Goal: Task Accomplishment & Management: Manage account settings

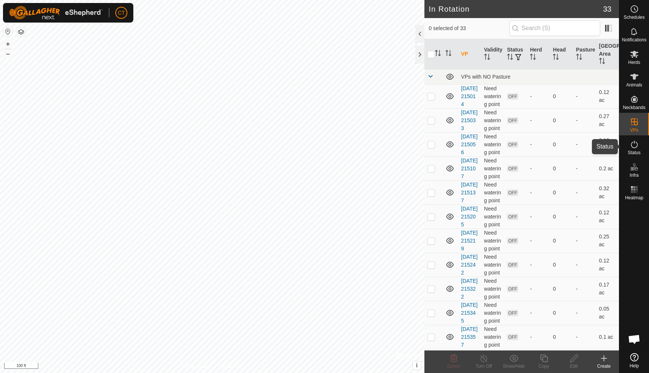
click at [635, 148] on icon at bounding box center [634, 144] width 7 height 8
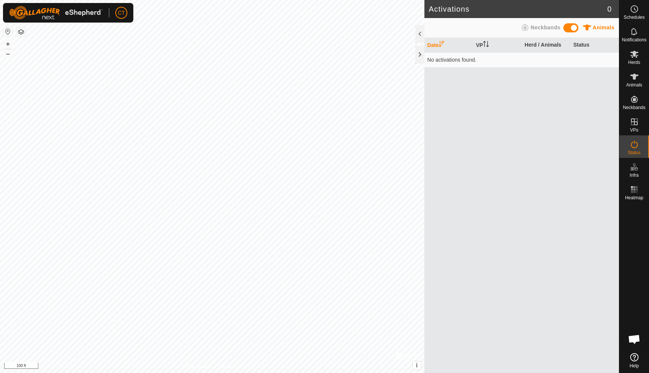
click at [479, 62] on td "No activations found." at bounding box center [522, 59] width 195 height 15
click at [566, 28] on span at bounding box center [570, 27] width 15 height 9
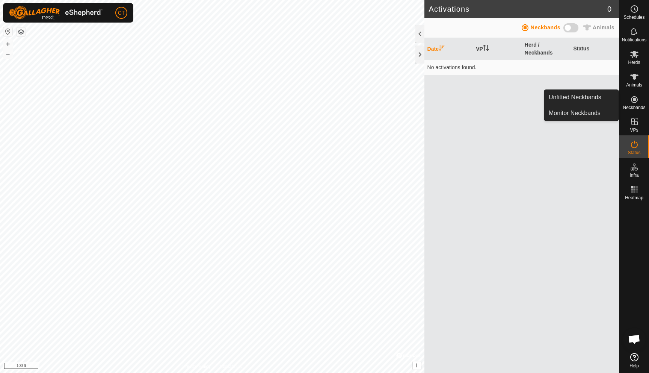
click at [636, 100] on icon at bounding box center [634, 99] width 9 height 9
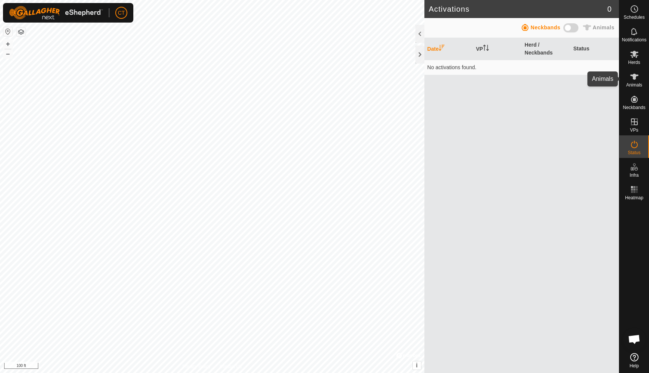
click at [638, 75] on icon at bounding box center [634, 77] width 8 height 6
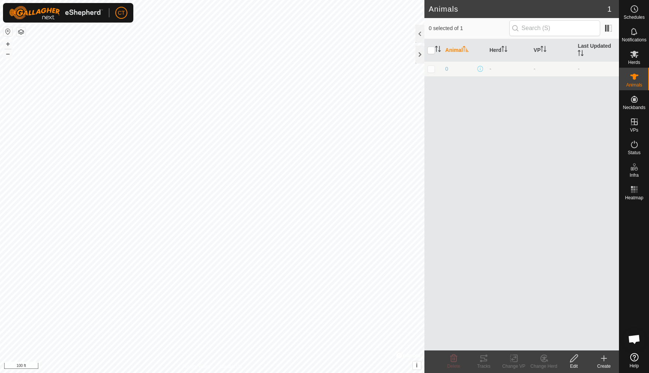
click at [601, 355] on icon at bounding box center [604, 358] width 9 height 9
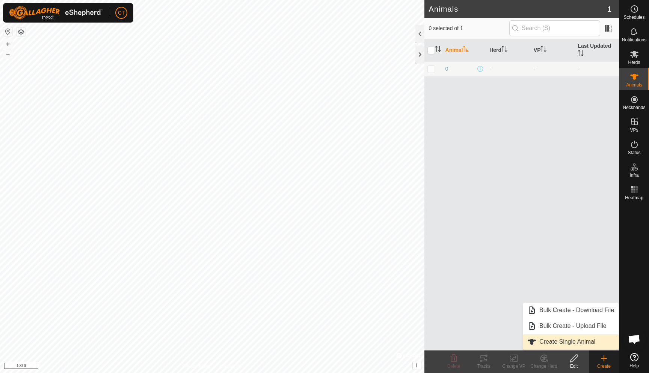
click at [579, 339] on link "Create Single Animal" at bounding box center [571, 341] width 96 height 15
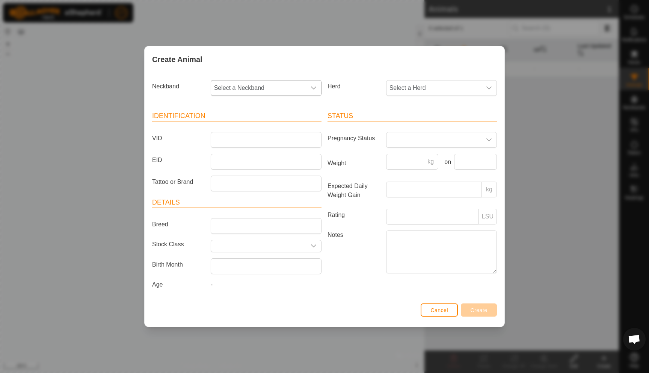
click at [288, 85] on span "Select a Neckband" at bounding box center [258, 87] width 95 height 15
click at [253, 141] on li "1576604105" at bounding box center [266, 142] width 110 height 15
click at [417, 91] on span "Select a Herd" at bounding box center [434, 87] width 95 height 15
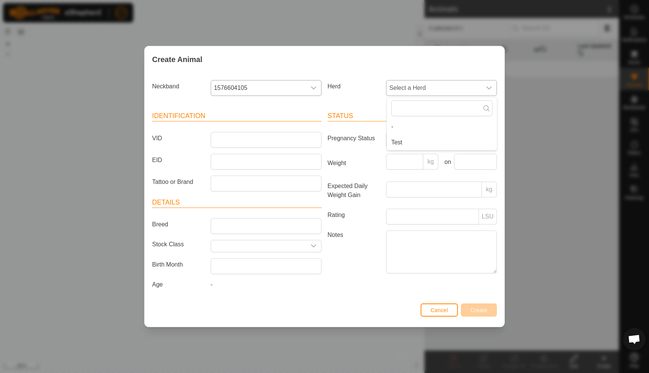
click at [403, 141] on li "Test" at bounding box center [442, 142] width 110 height 15
click at [237, 222] on input "Breed" at bounding box center [266, 226] width 111 height 16
click at [253, 246] on input "text" at bounding box center [258, 246] width 95 height 12
click at [253, 247] on input "text" at bounding box center [258, 246] width 95 height 12
click at [314, 246] on icon "dropdown trigger" at bounding box center [313, 245] width 5 height 3
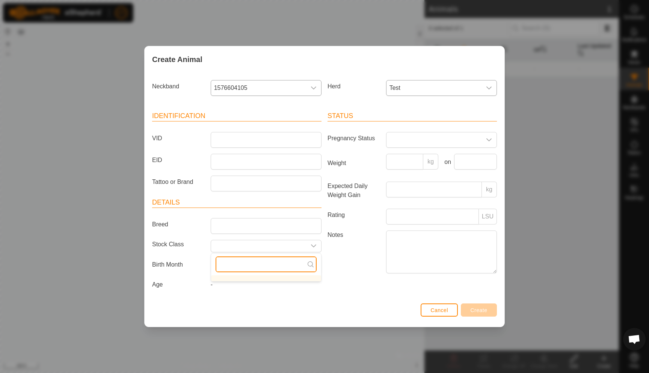
click at [277, 263] on input "text" at bounding box center [266, 264] width 101 height 16
type input "c"
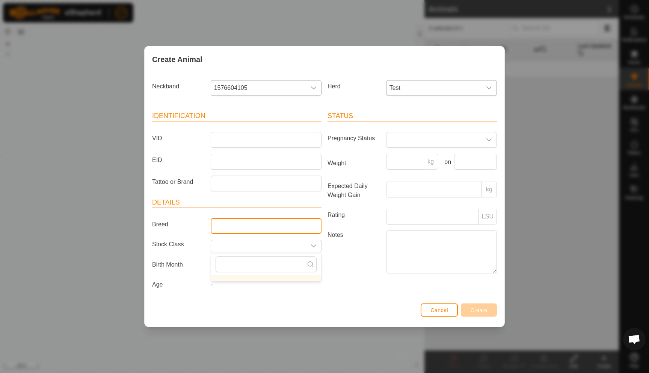
click at [220, 230] on input "Breed" at bounding box center [266, 226] width 111 height 16
type input "F"
type input "Red Angus"
click at [389, 298] on div "Status Pregnancy Status Weight kg on Expected Daily Weight Gain kg Rating LSU N…" at bounding box center [412, 201] width 175 height 199
click at [426, 142] on span at bounding box center [434, 139] width 95 height 15
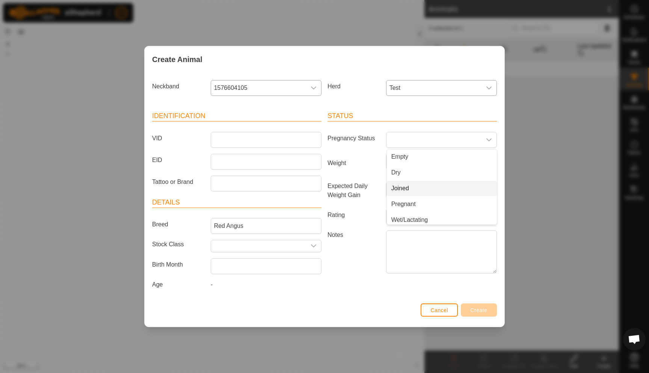
click at [358, 292] on div "Status Pregnancy Status Empty Dry Joined Pregnant Wet/Lactating Wet Joined Weig…" at bounding box center [412, 201] width 175 height 199
click at [415, 144] on span at bounding box center [434, 139] width 95 height 15
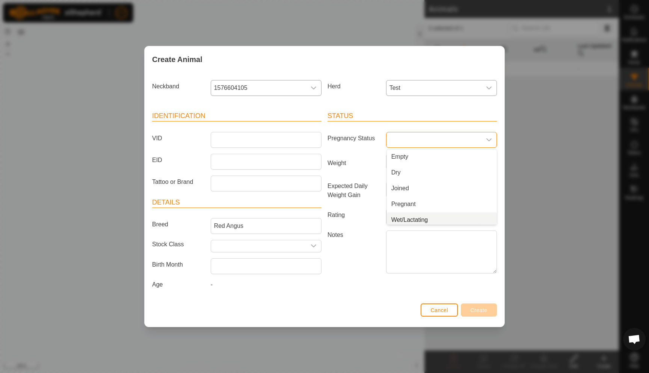
scroll to position [3, 0]
click at [409, 215] on li "Wet/Lactating" at bounding box center [442, 216] width 110 height 15
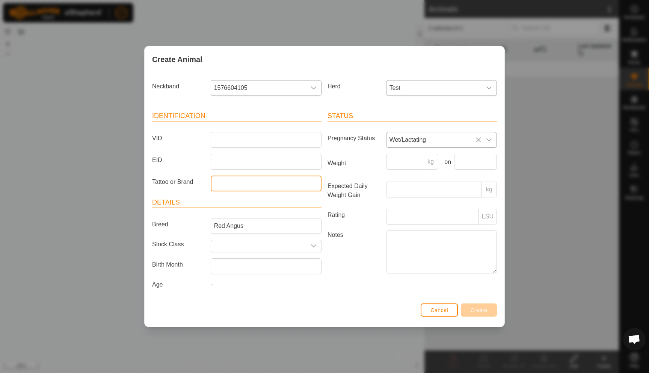
click at [234, 179] on input "Tattoo or Brand" at bounding box center [266, 183] width 111 height 16
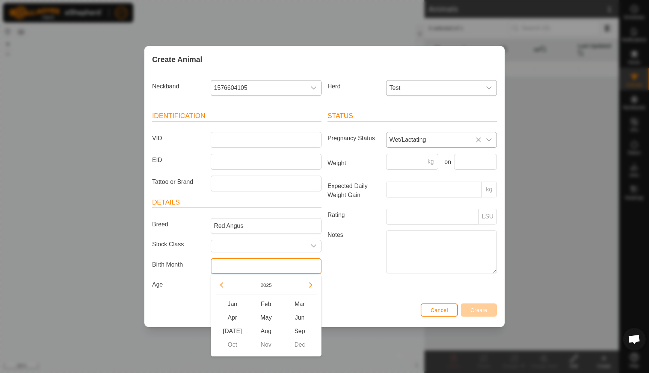
click at [236, 267] on input "text" at bounding box center [266, 266] width 111 height 16
click at [186, 285] on label "Age" at bounding box center [178, 284] width 59 height 9
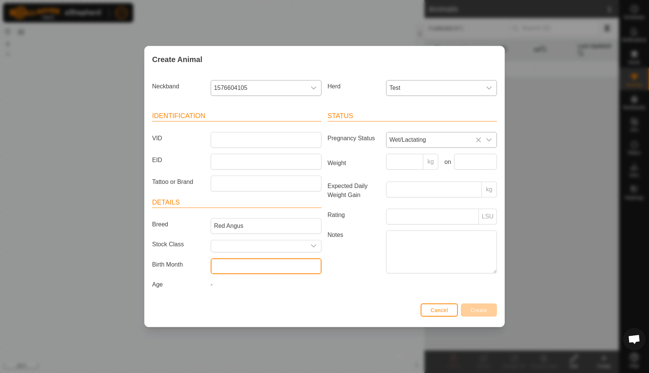
click at [225, 272] on input "text" at bounding box center [266, 266] width 111 height 16
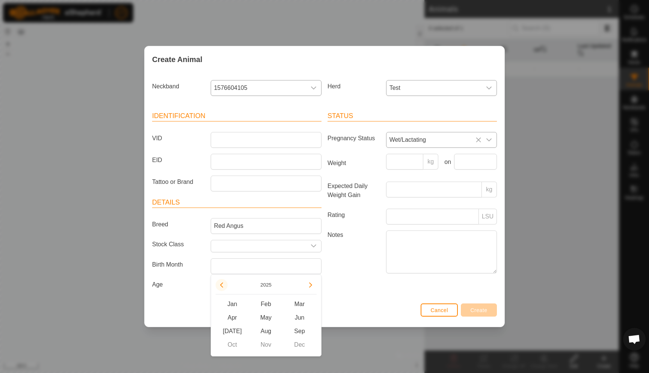
click at [220, 283] on button "Previous Year" at bounding box center [222, 285] width 12 height 12
click at [201, 296] on div "Identification VID EID Tattoo or Brand Details Breed Red Angus Stock Class Birt…" at bounding box center [236, 201] width 175 height 199
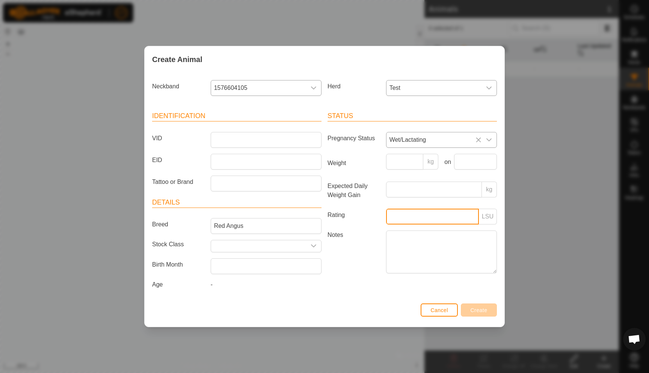
click at [449, 216] on input "Rating" at bounding box center [432, 216] width 93 height 16
click at [441, 94] on span "Test" at bounding box center [434, 87] width 95 height 15
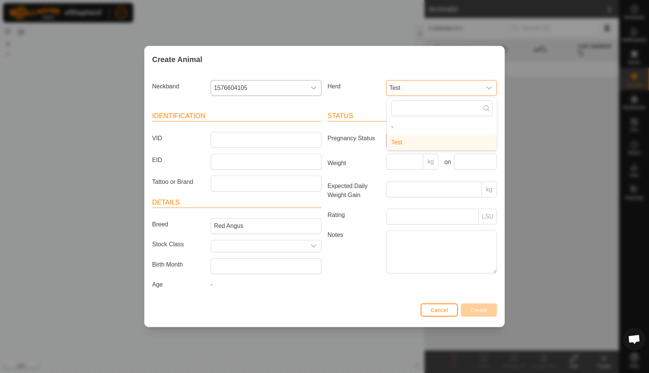
click at [441, 94] on span "Test" at bounding box center [434, 87] width 95 height 15
click at [263, 128] on article "Identification VID EID Tattoo or Brand" at bounding box center [236, 151] width 169 height 80
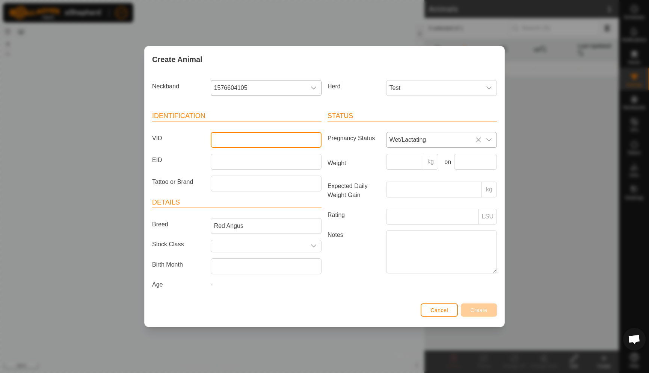
click at [255, 135] on input "VID" at bounding box center [266, 140] width 111 height 16
type input "1"
drag, startPoint x: 232, startPoint y: 141, endPoint x: 203, endPoint y: 136, distance: 29.3
click at [203, 136] on div "VID 1" at bounding box center [236, 140] width 175 height 16
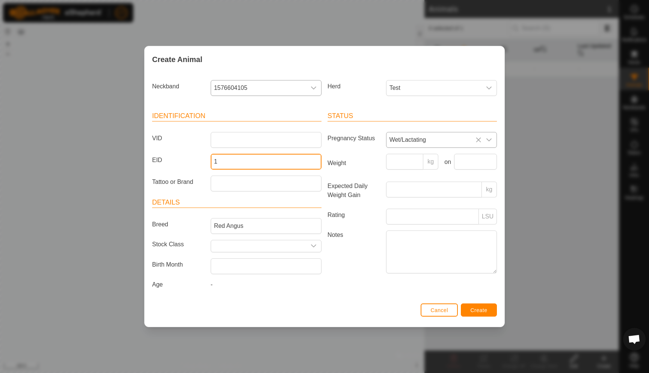
type input "1"
click at [477, 309] on span "Create" at bounding box center [479, 310] width 17 height 6
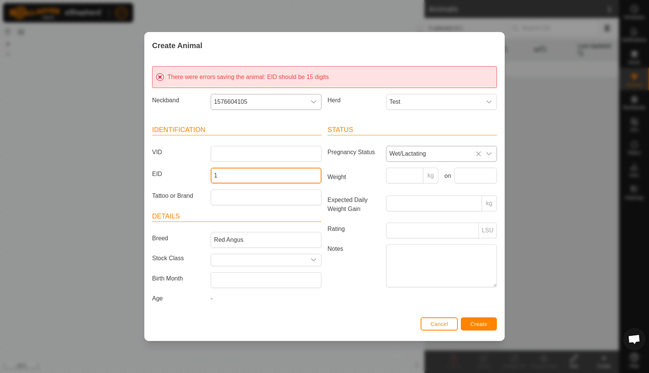
click at [224, 176] on input "1" at bounding box center [266, 176] width 111 height 16
drag, startPoint x: 224, startPoint y: 176, endPoint x: 188, endPoint y: 175, distance: 36.1
click at [188, 175] on div "EID 1" at bounding box center [236, 176] width 175 height 16
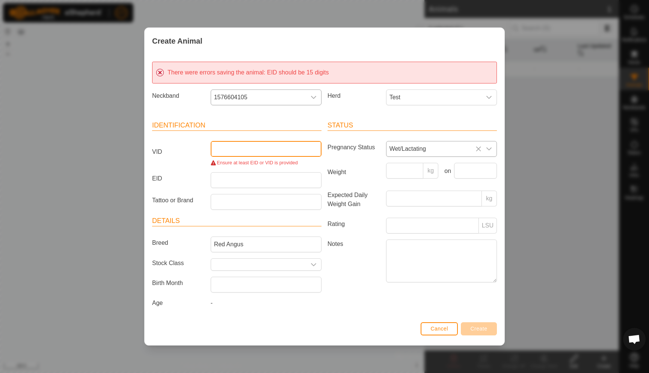
click at [235, 151] on input "VID" at bounding box center [266, 149] width 111 height 16
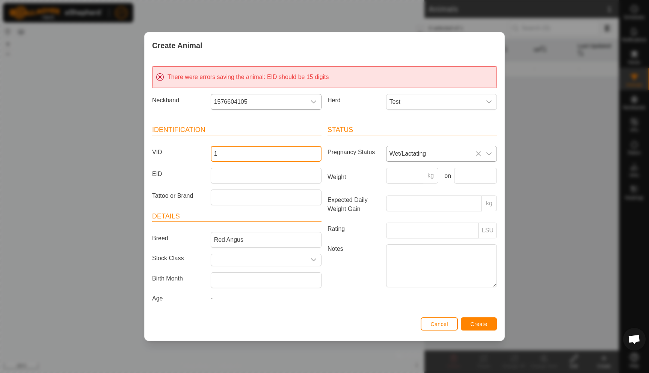
type input "1"
click at [482, 325] on span "Create" at bounding box center [479, 324] width 17 height 6
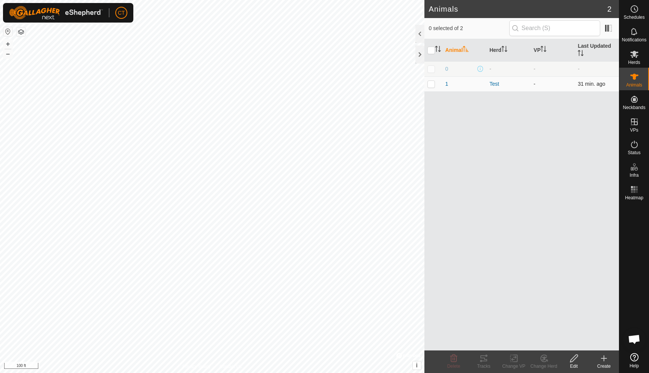
click at [429, 85] on p-checkbox at bounding box center [432, 84] width 8 height 6
click at [429, 83] on p-checkbox at bounding box center [432, 84] width 8 height 6
checkbox input "false"
click at [583, 123] on link "In Rotation" at bounding box center [586, 121] width 64 height 15
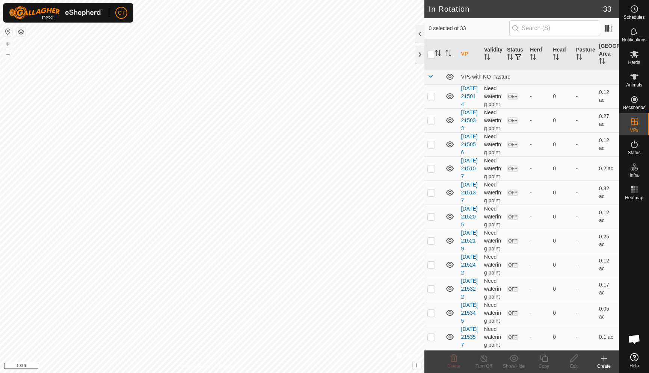
click at [603, 363] on div "Create" at bounding box center [604, 366] width 30 height 7
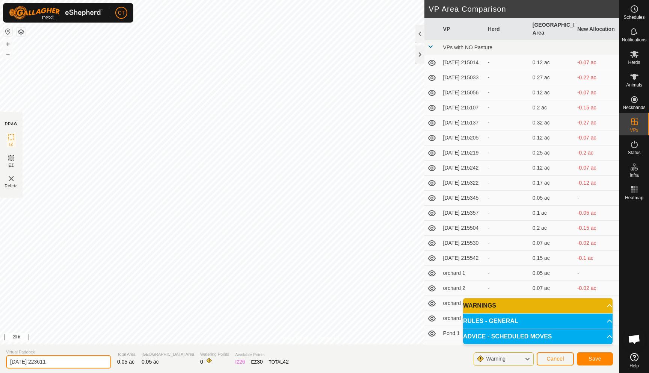
drag, startPoint x: 60, startPoint y: 363, endPoint x: 0, endPoint y: 364, distance: 59.7
click at [0, 364] on section "Virtual Paddock [DATE] 223611 Total Area 0.05 ac Grazing Area 0.05 ac Watering …" at bounding box center [309, 358] width 619 height 29
type input "test collar"
click at [588, 357] on button "Save" at bounding box center [595, 358] width 36 height 13
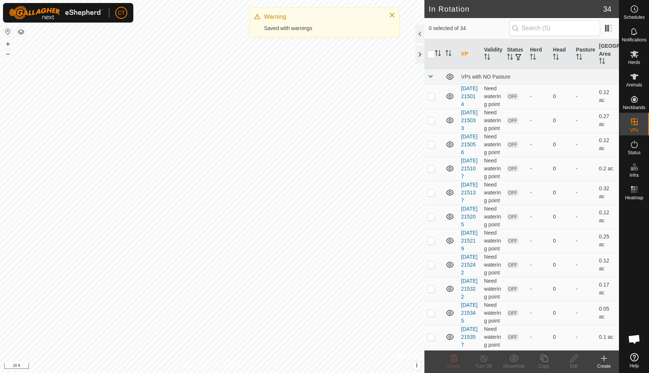
checkbox input "true"
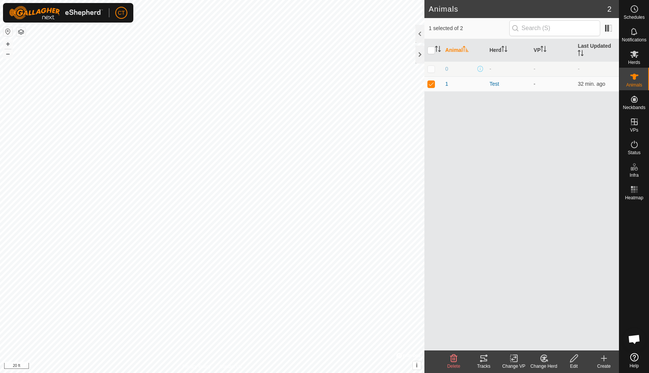
click at [515, 361] on icon at bounding box center [515, 358] width 3 height 7
click at [527, 328] on link "Choose VP..." at bounding box center [536, 325] width 74 height 15
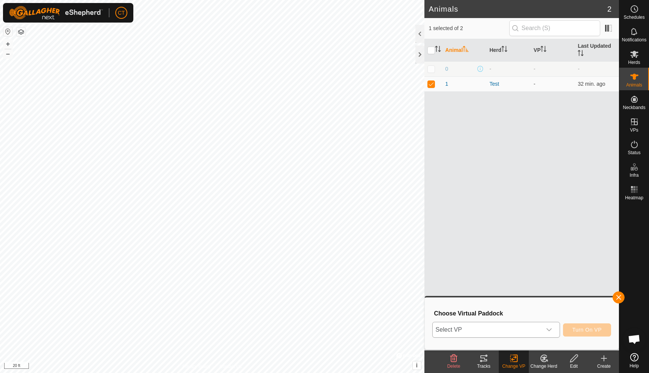
click at [481, 333] on span "Select VP" at bounding box center [487, 329] width 109 height 15
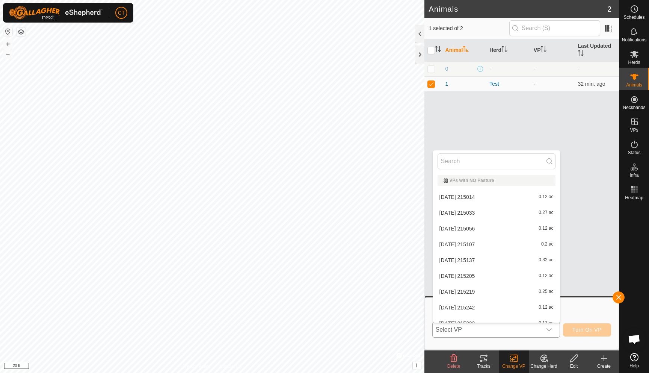
scroll to position [8, 0]
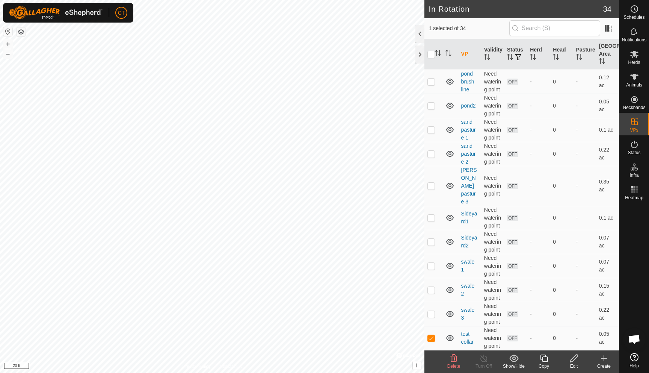
scroll to position [662, 0]
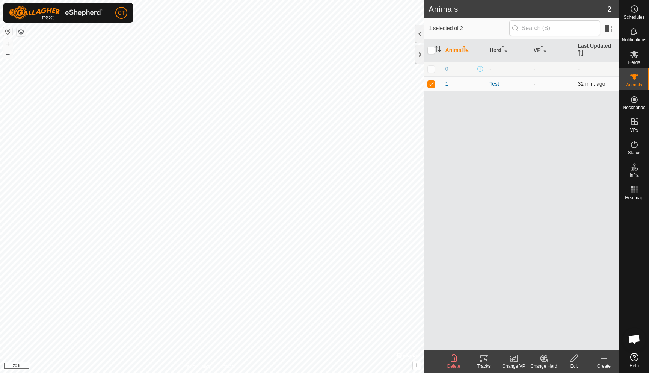
click at [532, 84] on td "-" at bounding box center [553, 83] width 44 height 15
click at [534, 84] on app-display-virtual-paddock-transition "-" at bounding box center [535, 84] width 2 height 6
click at [512, 361] on icon at bounding box center [513, 358] width 9 height 9
click at [520, 326] on link "Choose VP..." at bounding box center [536, 325] width 74 height 15
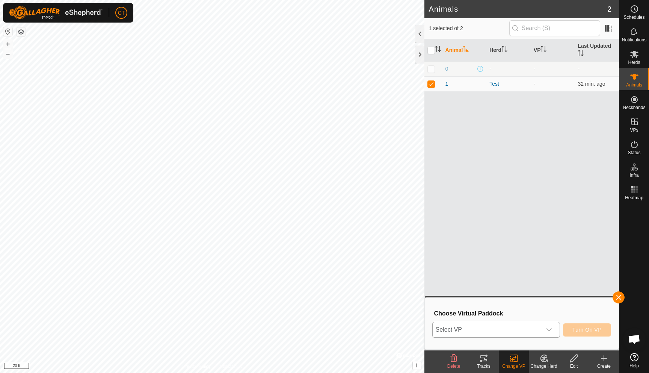
click at [493, 329] on span "Select VP" at bounding box center [487, 329] width 109 height 15
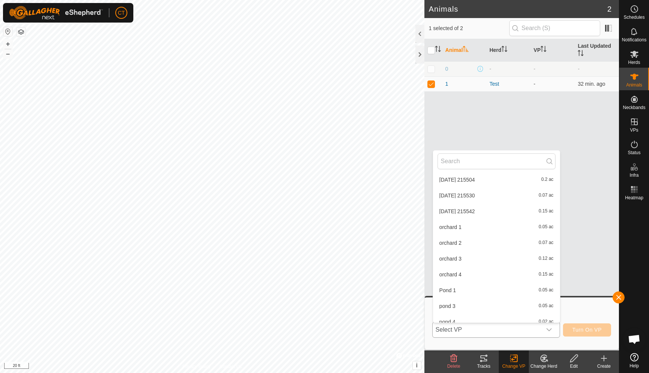
scroll to position [403, 0]
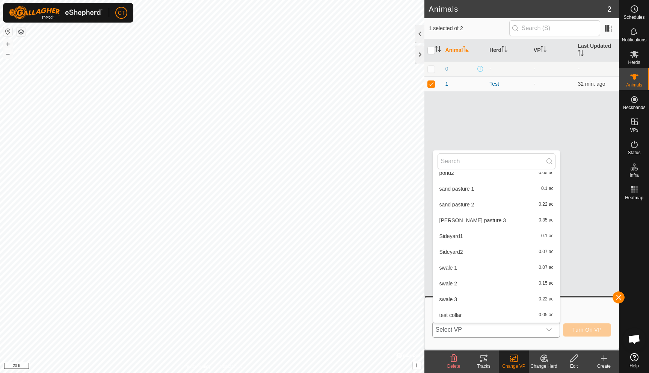
click at [482, 314] on li "test collar 0.05 ac" at bounding box center [496, 314] width 127 height 15
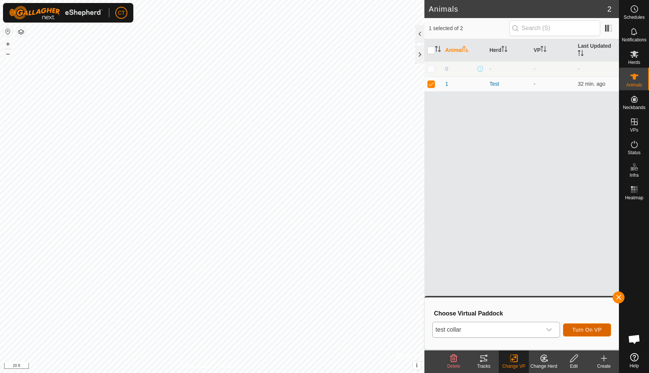
click at [582, 332] on span "Turn On VP" at bounding box center [587, 329] width 29 height 6
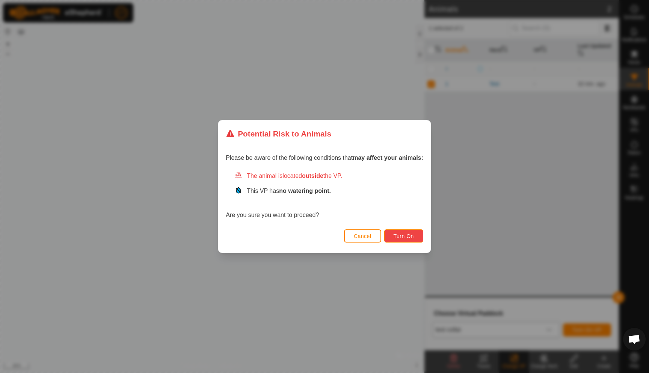
click at [395, 236] on span "Turn On" at bounding box center [404, 236] width 20 height 6
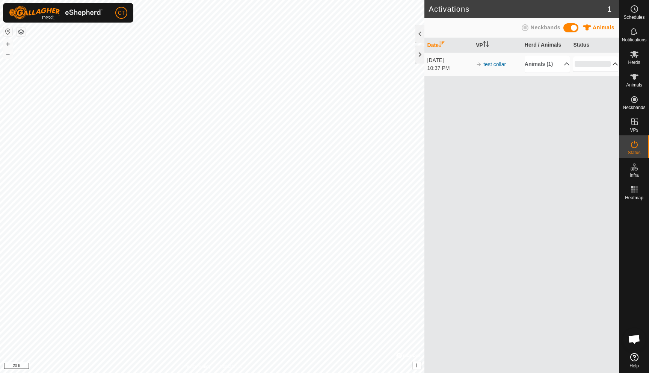
click at [595, 63] on p-accordion-header "0%" at bounding box center [595, 63] width 45 height 15
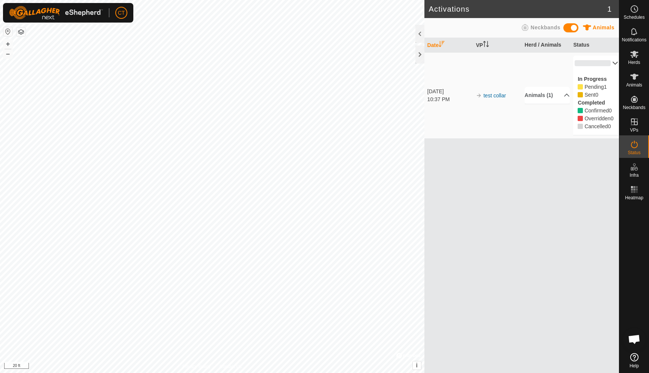
click at [601, 64] on p-accordion-header "0%" at bounding box center [595, 63] width 45 height 15
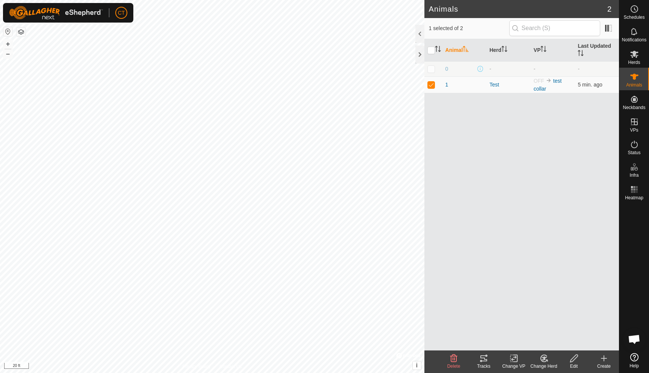
click at [517, 363] on div "Change VP" at bounding box center [514, 366] width 30 height 7
click at [521, 345] on link "Turn Off VP" at bounding box center [536, 341] width 74 height 15
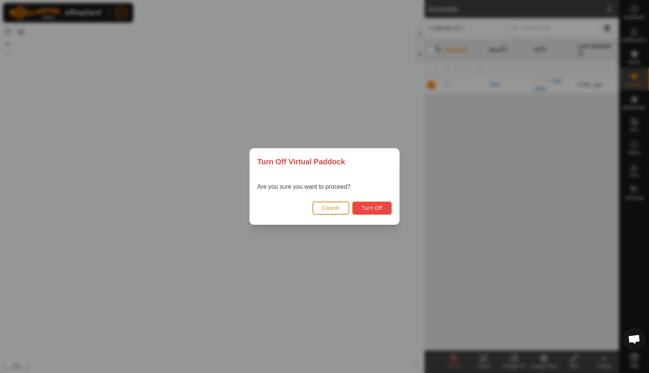
click at [361, 209] on button "Turn Off" at bounding box center [371, 207] width 39 height 13
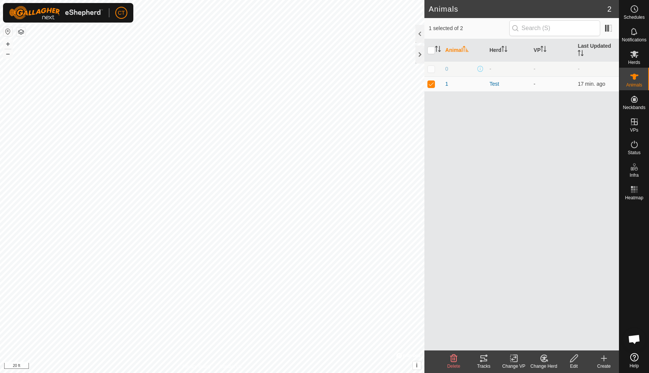
click at [520, 363] on div "Change VP" at bounding box center [514, 366] width 30 height 7
click at [520, 328] on link "Choose VP..." at bounding box center [536, 325] width 74 height 15
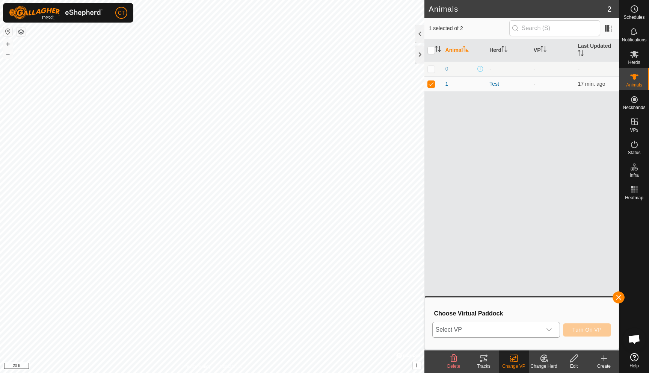
click at [510, 326] on span "Select VP" at bounding box center [487, 329] width 109 height 15
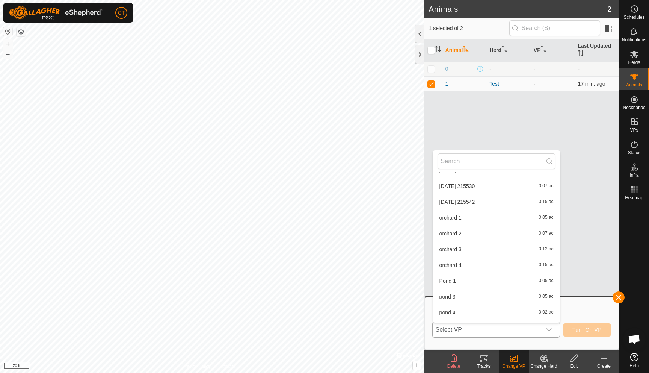
scroll to position [403, 0]
click at [490, 314] on li "test collar 0.05 ac" at bounding box center [496, 314] width 127 height 15
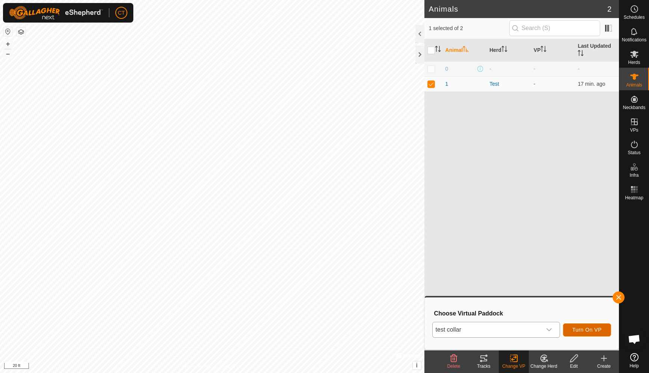
click at [575, 331] on span "Turn On VP" at bounding box center [587, 329] width 29 height 6
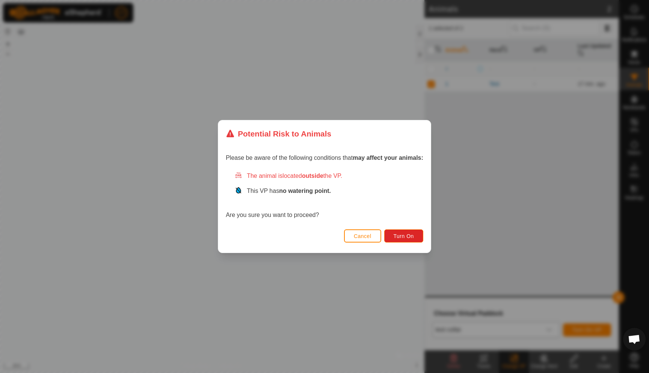
click at [410, 242] on div "Cancel Turn On" at bounding box center [324, 240] width 213 height 26
click at [395, 235] on span "Turn On" at bounding box center [404, 236] width 20 height 6
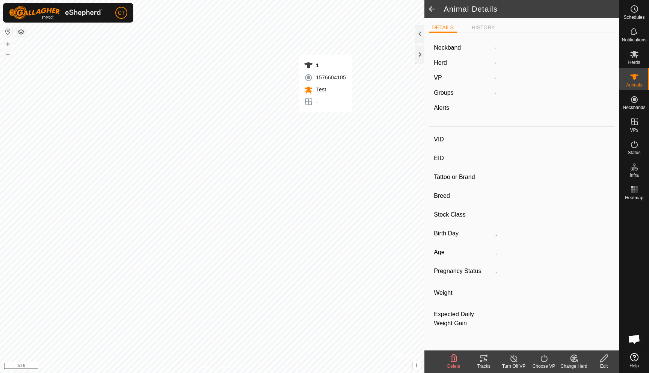
type input "1"
type input "-"
type input "Red Angus"
type input "-"
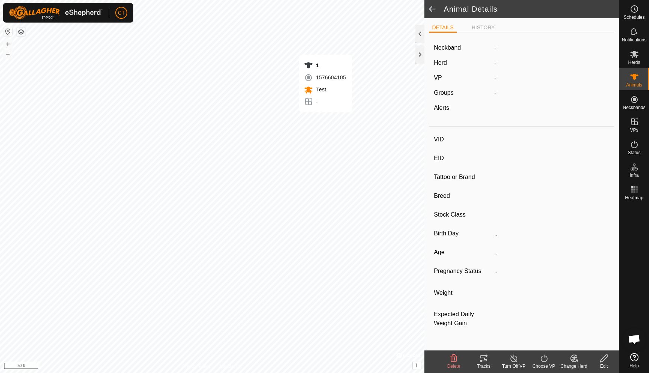
type input "Wet/Lactating"
type input "0 kg"
type input "-"
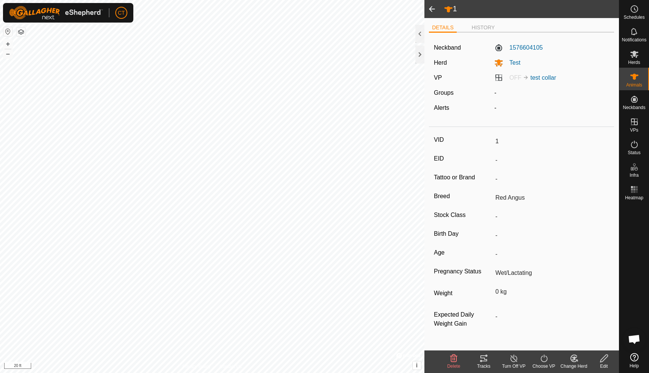
click at [517, 112] on div "-" at bounding box center [551, 107] width 121 height 9
click at [431, 11] on span at bounding box center [432, 9] width 15 height 18
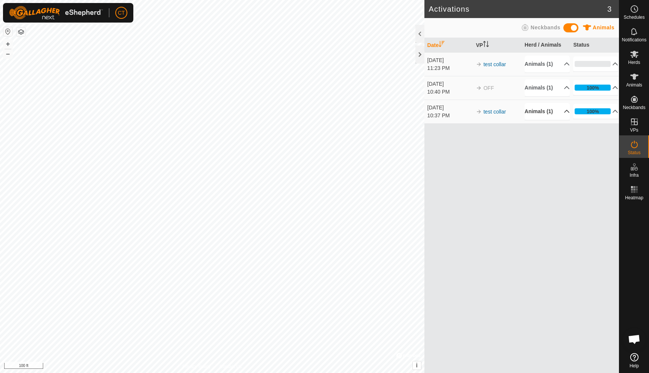
click at [561, 111] on p-accordion-header "Animals (1)" at bounding box center [547, 111] width 45 height 17
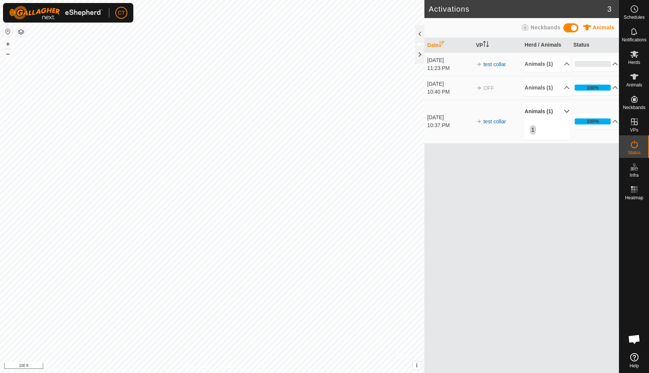
click at [562, 109] on p-accordion-header "Animals (1)" at bounding box center [547, 111] width 45 height 17
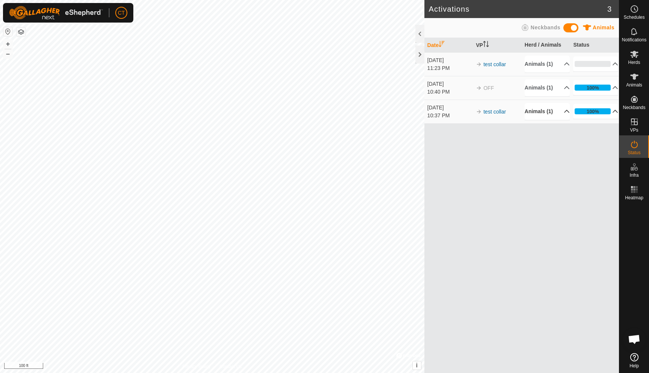
click at [600, 110] on p-accordion-header "100%" at bounding box center [595, 111] width 45 height 15
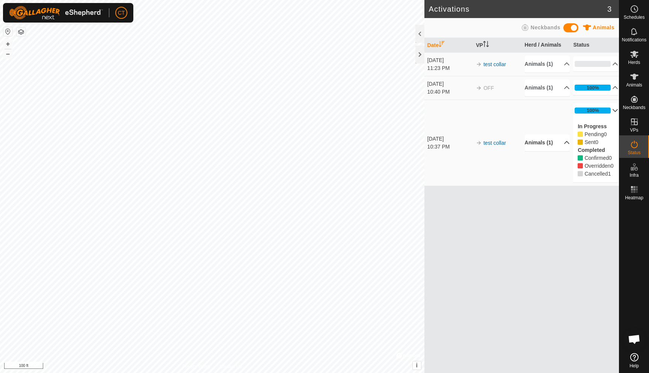
click at [600, 110] on p-accordion-header "100%" at bounding box center [595, 110] width 45 height 15
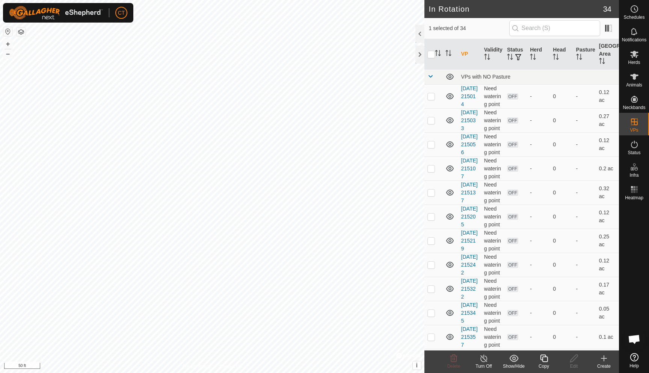
checkbox input "false"
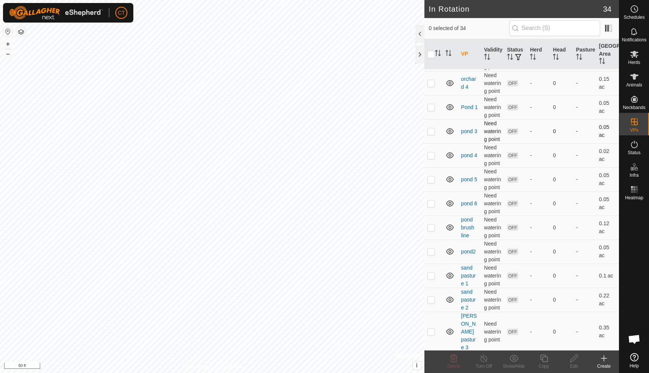
scroll to position [662, 0]
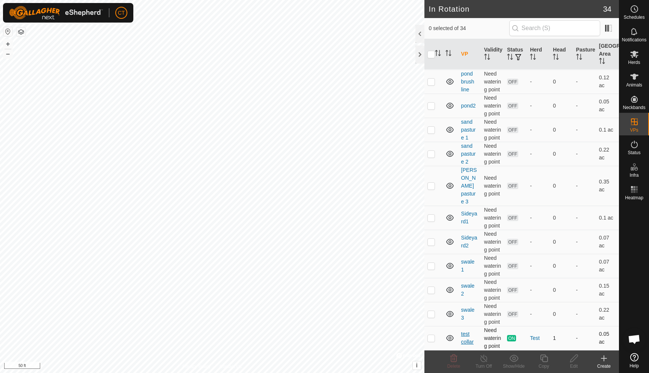
click at [462, 335] on link "test collar" at bounding box center [467, 338] width 12 height 14
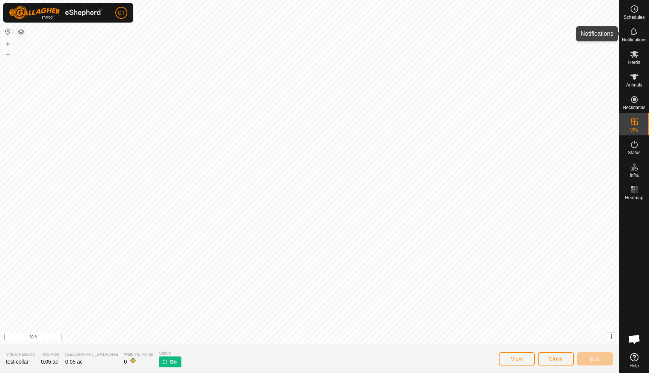
click at [632, 34] on icon at bounding box center [634, 31] width 6 height 7
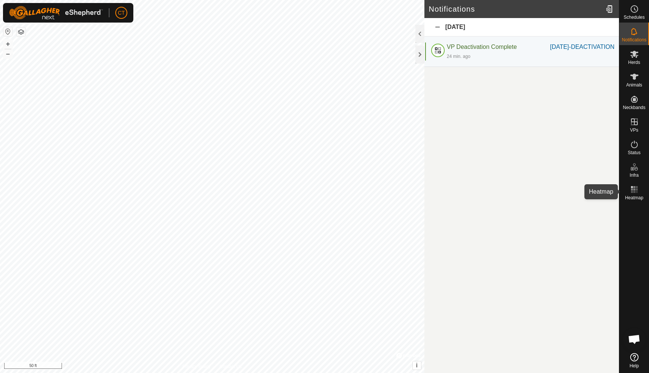
click at [633, 193] on icon at bounding box center [634, 189] width 9 height 9
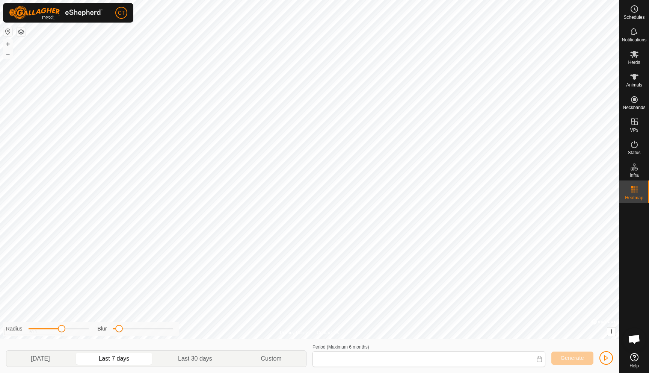
type input "[DATE] - [DATE]"
click at [564, 358] on span "Generate" at bounding box center [572, 358] width 23 height 6
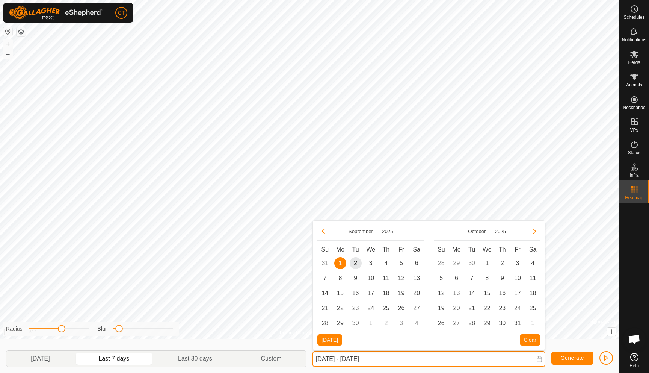
click at [536, 358] on input "[DATE] - [DATE]" at bounding box center [429, 359] width 233 height 16
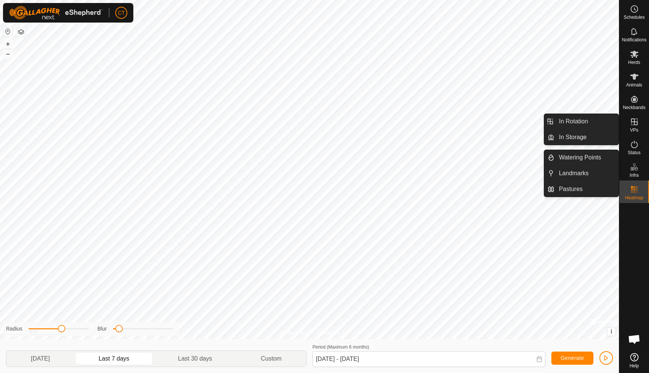
click at [634, 124] on icon at bounding box center [634, 121] width 7 height 7
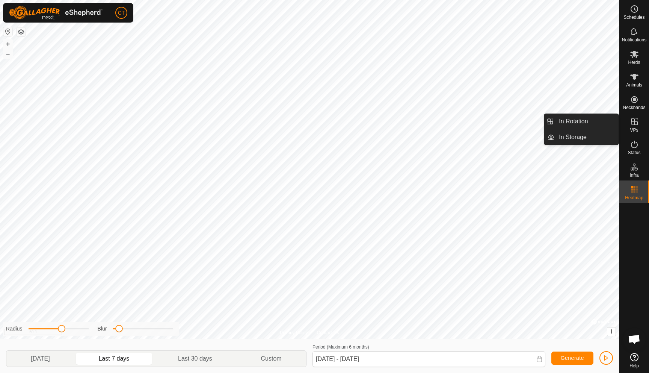
click at [630, 120] on icon at bounding box center [634, 121] width 9 height 9
click at [636, 123] on icon at bounding box center [634, 121] width 9 height 9
click at [585, 125] on link "In Rotation" at bounding box center [586, 121] width 64 height 15
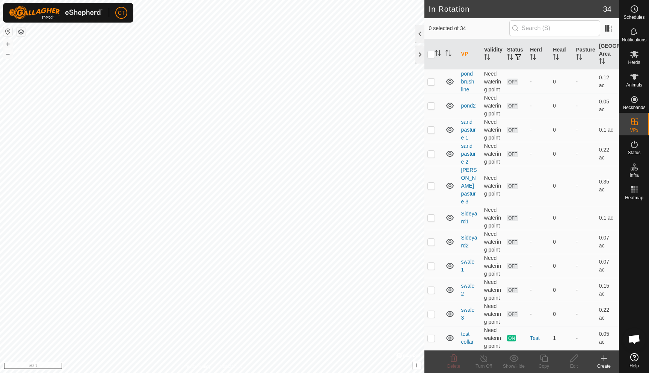
scroll to position [662, 0]
click at [463, 332] on link "test collar" at bounding box center [467, 338] width 12 height 14
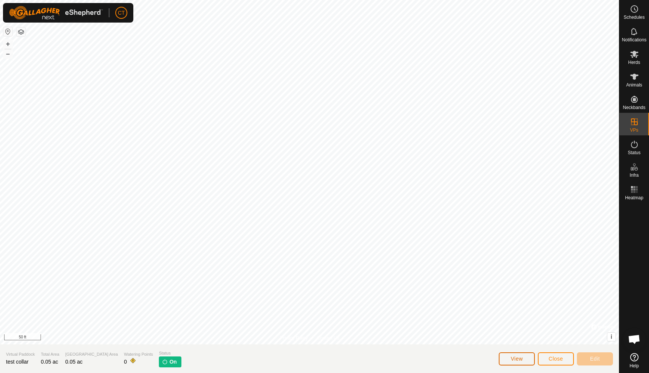
click at [524, 360] on button "View" at bounding box center [517, 358] width 36 height 13
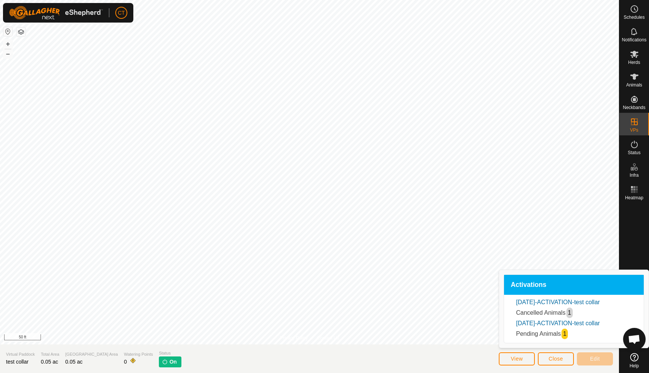
click at [563, 336] on link "1" at bounding box center [564, 333] width 3 height 6
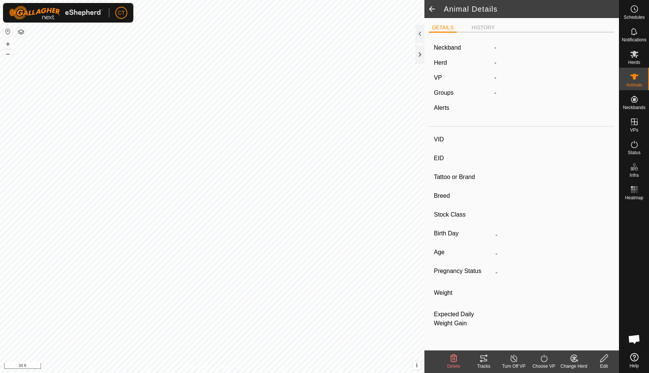
type input "1"
type input "-"
type input "Red Angus"
type input "-"
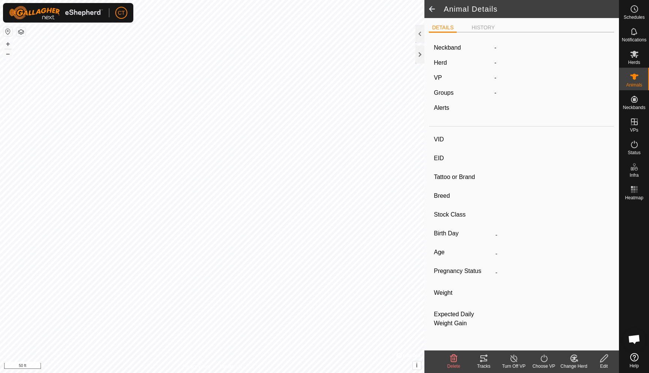
type input "Wet/Lactating"
type input "0 kg"
type input "-"
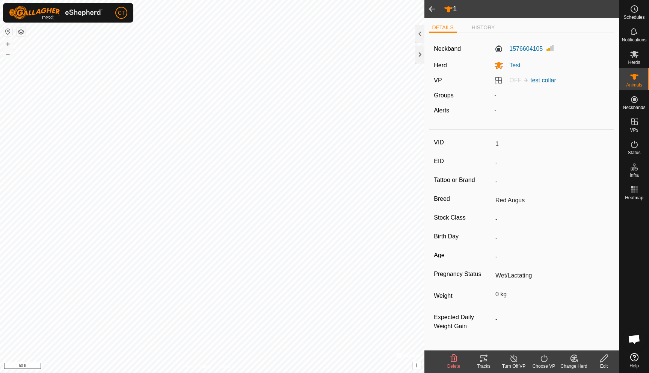
click at [536, 82] on link "test collar" at bounding box center [543, 80] width 26 height 6
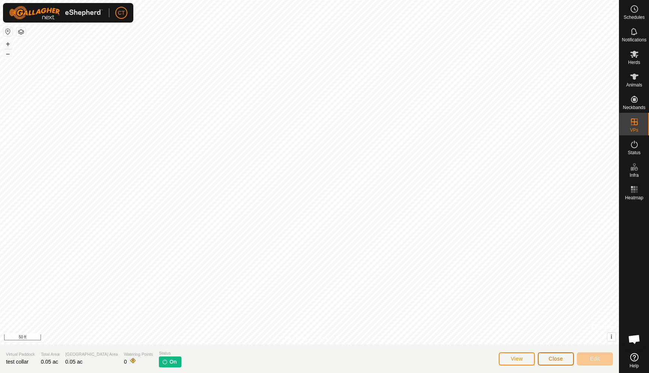
click at [553, 358] on span "Close" at bounding box center [556, 358] width 14 height 6
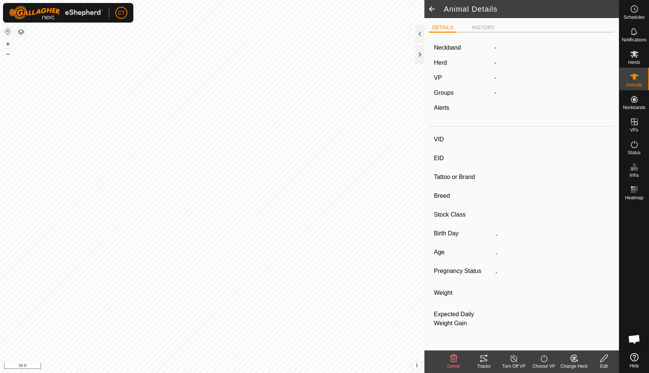
type input "1"
type input "-"
type input "Red Angus"
type input "-"
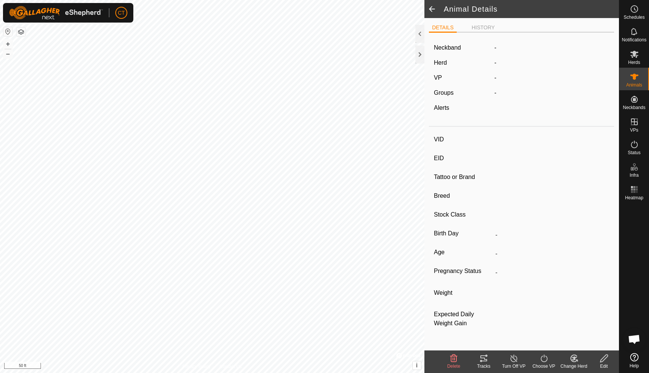
type input "Wet/Lactating"
type input "0 kg"
type input "-"
click at [515, 358] on icon at bounding box center [513, 358] width 9 height 9
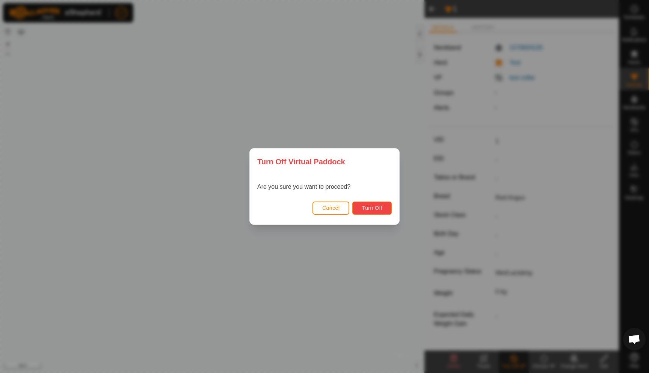
click at [382, 209] on button "Turn Off" at bounding box center [371, 207] width 39 height 13
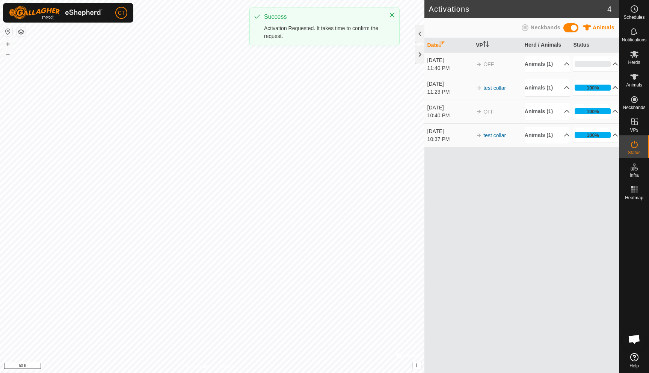
click at [598, 88] on p-accordion-header "100%" at bounding box center [595, 87] width 45 height 15
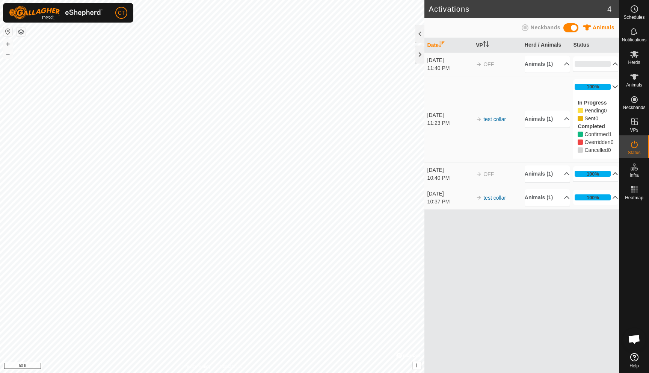
click at [592, 181] on p-accordion-header "100%" at bounding box center [595, 173] width 45 height 15
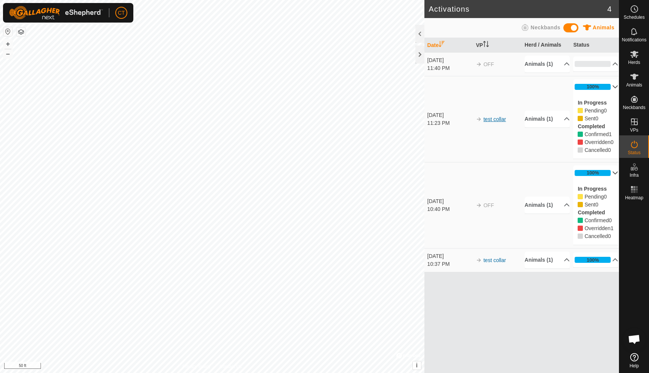
click at [492, 122] on link "test collar" at bounding box center [494, 119] width 23 height 6
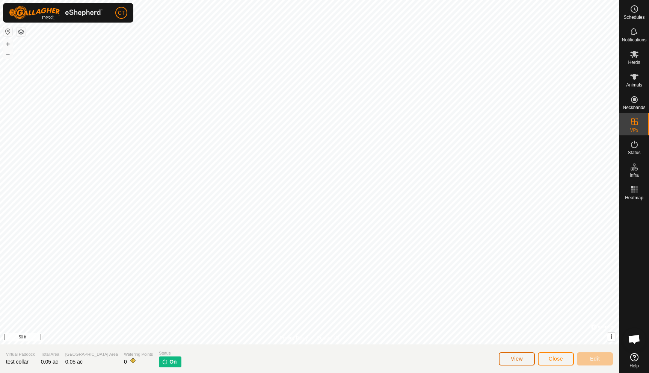
click at [509, 357] on button "View" at bounding box center [517, 358] width 36 height 13
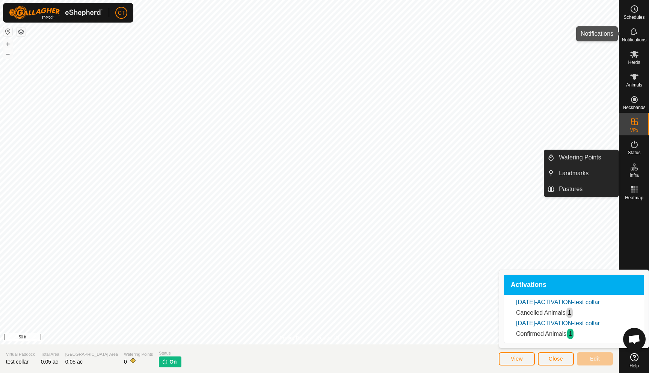
click at [637, 36] on icon at bounding box center [634, 31] width 9 height 9
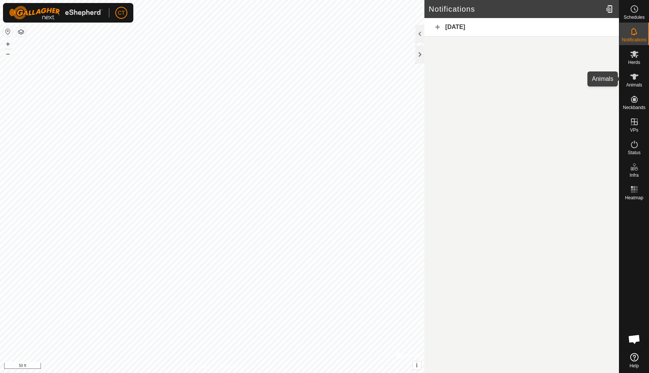
click at [634, 80] on icon at bounding box center [634, 76] width 9 height 9
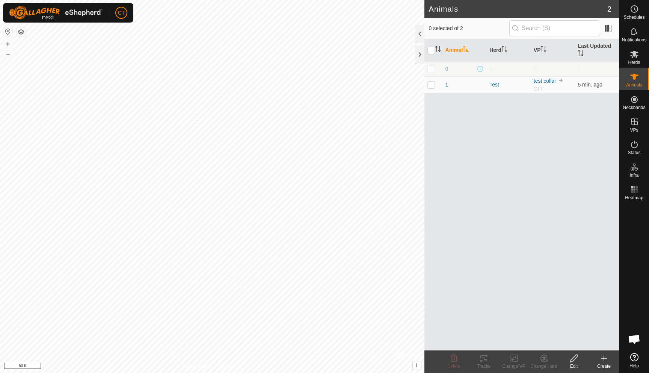
click at [446, 86] on span "1" at bounding box center [447, 85] width 3 height 8
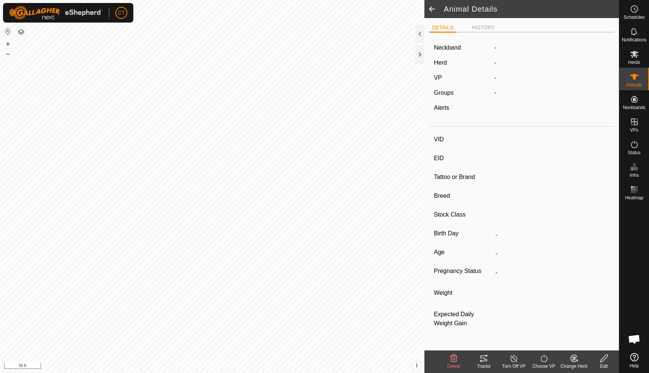
type input "1"
type input "-"
type input "Red Angus"
type input "-"
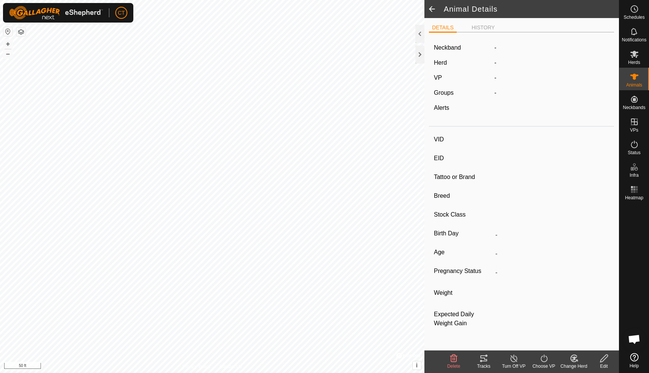
type input "Wet/Lactating"
type input "0 kg"
type input "-"
click at [482, 27] on li "HISTORY" at bounding box center [483, 28] width 29 height 9
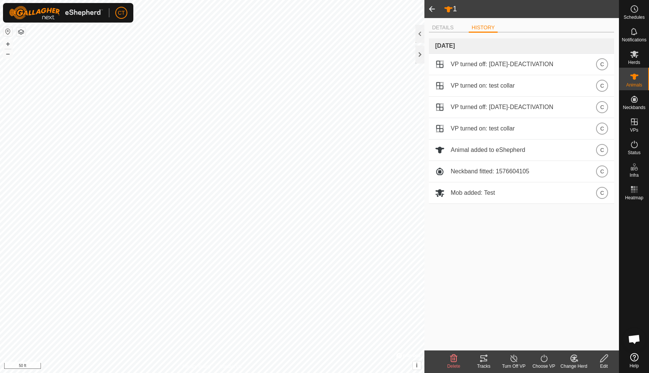
click at [483, 361] on icon at bounding box center [483, 358] width 7 height 6
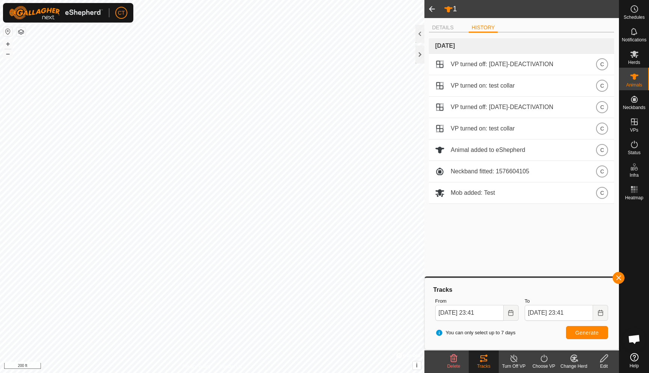
click at [431, 9] on span at bounding box center [432, 9] width 15 height 18
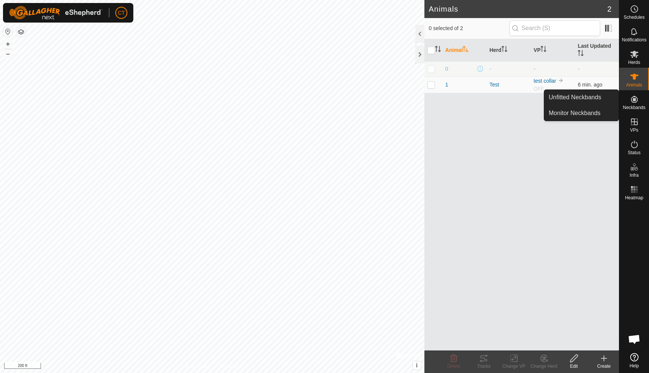
click at [635, 105] on span "Neckbands" at bounding box center [634, 107] width 23 height 5
click at [576, 116] on link "Monitor Neckbands" at bounding box center [581, 113] width 74 height 15
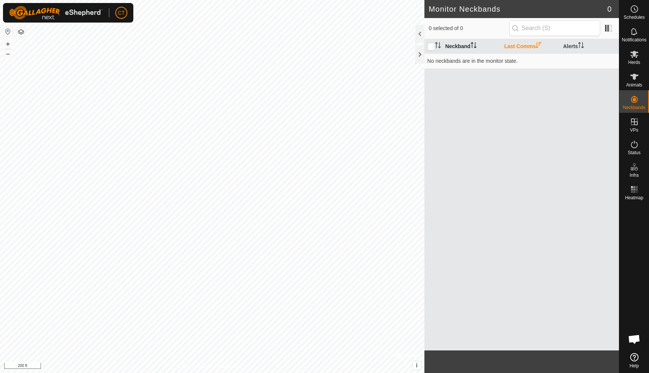
click at [462, 44] on th "Neckband" at bounding box center [472, 46] width 59 height 15
click at [527, 44] on th "Last Comms" at bounding box center [530, 46] width 59 height 15
click at [582, 45] on icon "Activate to sort" at bounding box center [581, 45] width 6 height 6
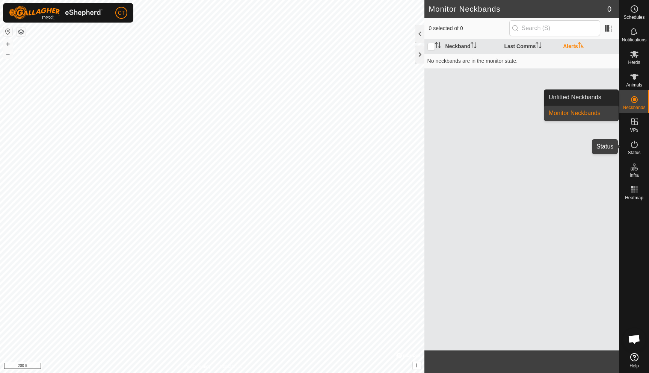
click at [635, 148] on icon at bounding box center [634, 144] width 7 height 8
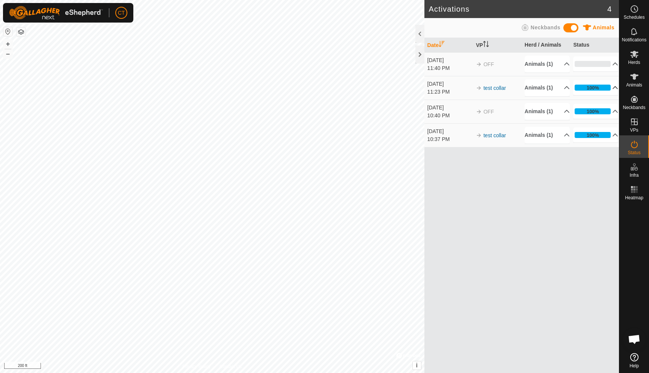
click at [607, 84] on p-accordion-header "100%" at bounding box center [595, 87] width 45 height 15
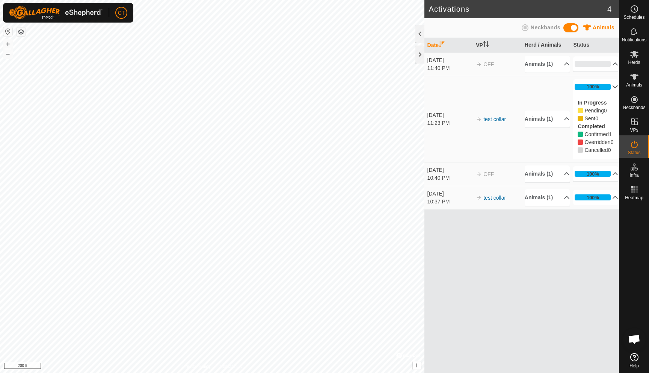
click at [607, 84] on p-accordion-header "100%" at bounding box center [595, 86] width 45 height 15
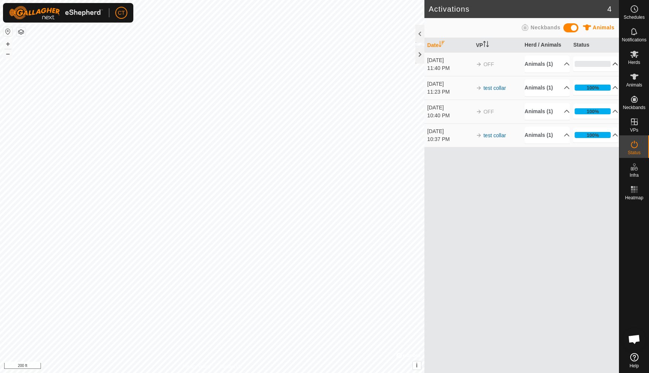
click at [601, 60] on p-accordion-header "0%" at bounding box center [595, 63] width 45 height 15
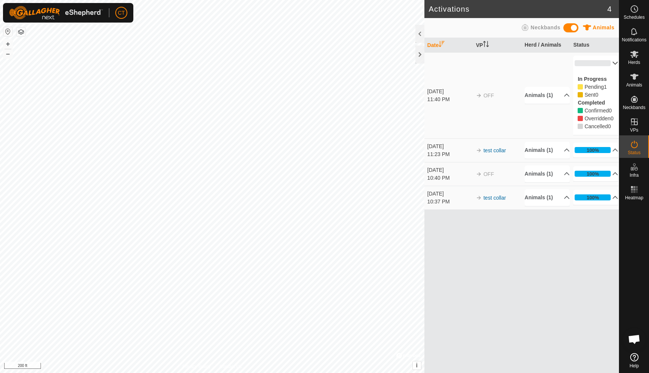
click at [601, 60] on p-accordion-header "0%" at bounding box center [595, 63] width 45 height 15
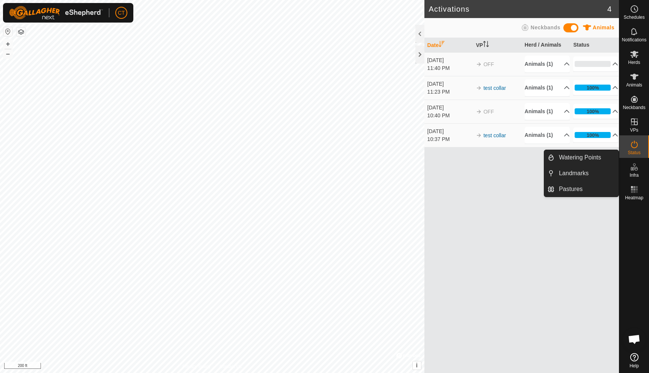
click at [634, 173] on span "Infra" at bounding box center [634, 175] width 9 height 5
click at [572, 181] on link "Pastures" at bounding box center [586, 188] width 64 height 15
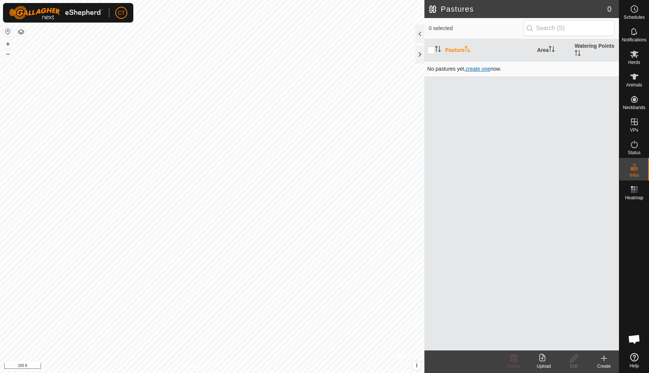
click at [479, 69] on span "create one" at bounding box center [478, 69] width 25 height 6
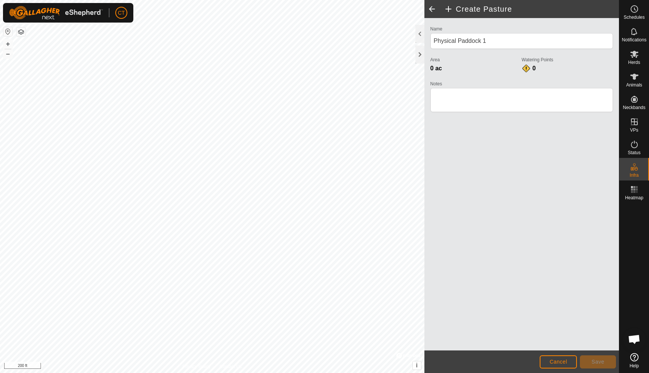
click at [432, 11] on span at bounding box center [432, 9] width 15 height 18
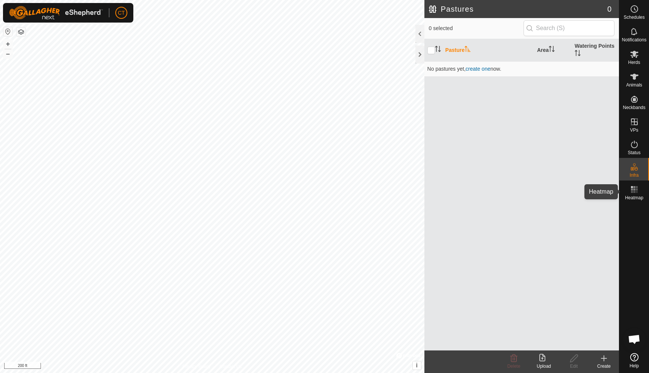
click at [633, 186] on icon at bounding box center [634, 189] width 9 height 9
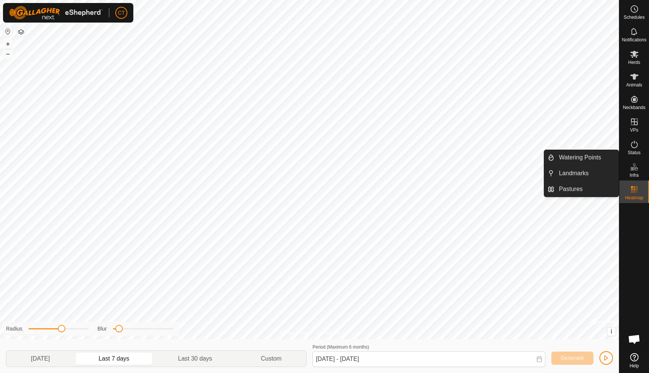
click at [640, 168] on es-infrastructure-svg-icon at bounding box center [635, 167] width 14 height 12
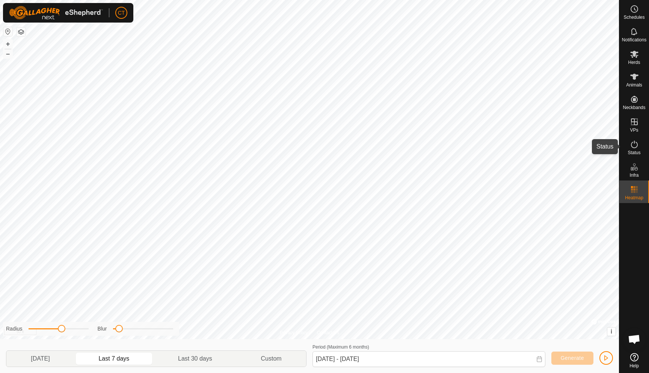
click at [634, 149] on es-activation-svg-icon at bounding box center [635, 144] width 14 height 12
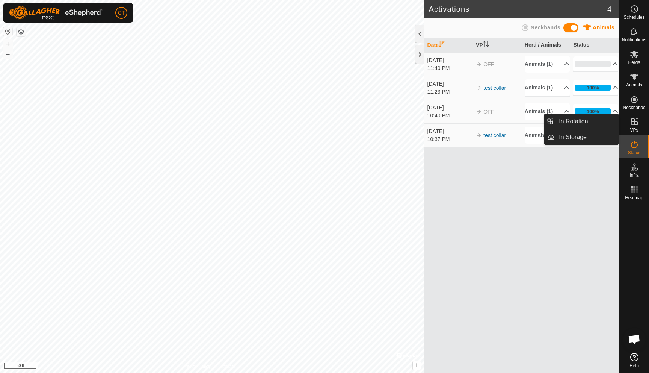
click at [633, 118] on icon at bounding box center [634, 121] width 9 height 9
click at [632, 124] on icon at bounding box center [634, 121] width 9 height 9
click at [635, 124] on icon at bounding box center [634, 121] width 9 height 9
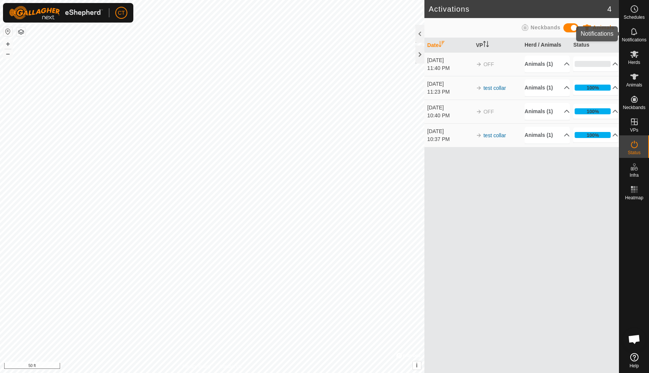
click at [633, 38] on span "Notifications" at bounding box center [634, 40] width 24 height 5
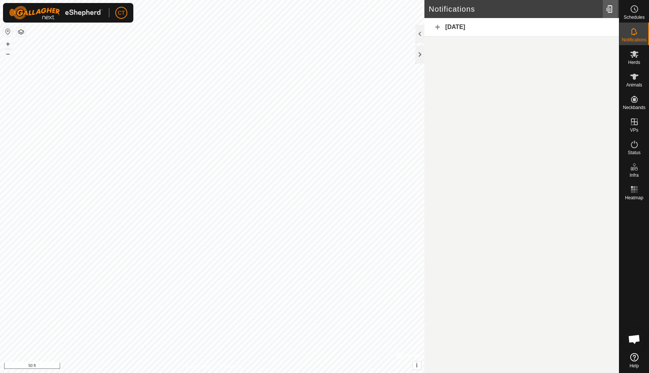
click at [607, 12] on div at bounding box center [610, 8] width 15 height 21
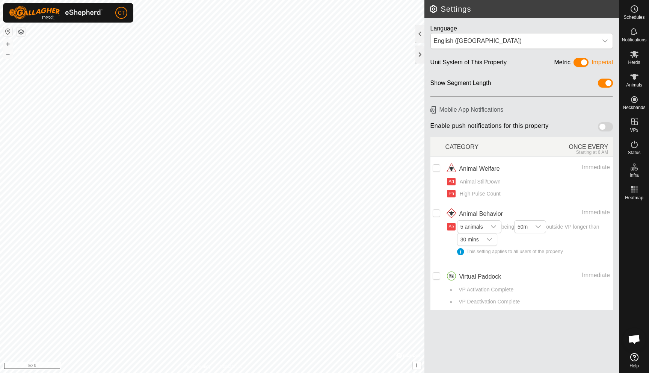
click at [601, 125] on span at bounding box center [605, 126] width 15 height 9
click at [437, 168] on input "checkbox" at bounding box center [437, 168] width 8 height 8
checkbox input "true"
click at [435, 211] on input "Row Unselected" at bounding box center [437, 213] width 8 height 8
checkbox input "true"
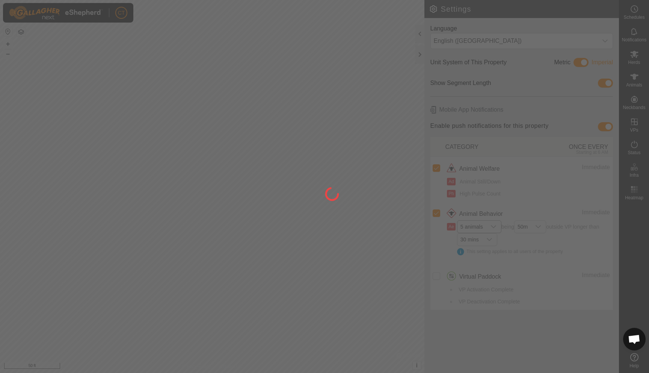
click at [485, 224] on div at bounding box center [324, 186] width 649 height 373
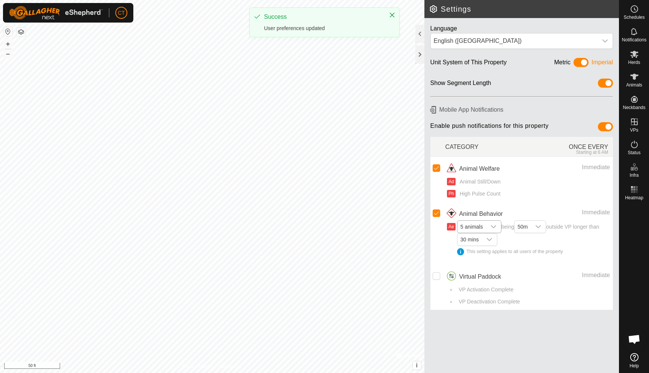
click at [492, 228] on icon "dropdown trigger" at bounding box center [494, 227] width 6 height 6
click at [479, 241] on li "1 animal" at bounding box center [480, 240] width 44 height 13
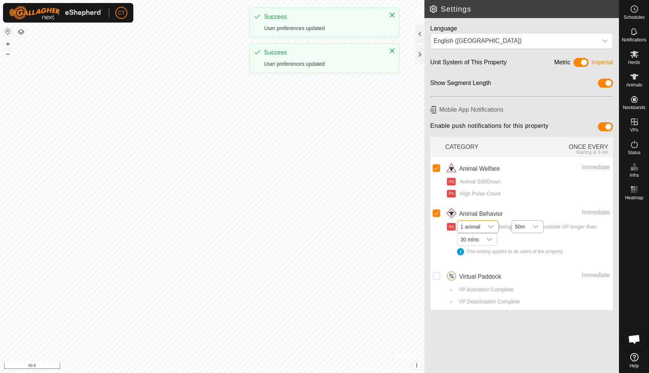
click at [532, 226] on div "dropdown trigger" at bounding box center [535, 227] width 15 height 12
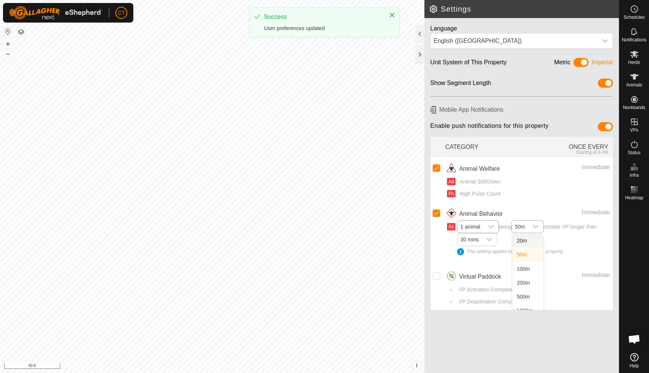
click at [529, 242] on li "20m" at bounding box center [527, 240] width 31 height 13
click at [490, 237] on icon "dropdown trigger" at bounding box center [489, 239] width 6 height 6
click at [477, 255] on li "10 mins" at bounding box center [477, 253] width 39 height 13
click at [438, 276] on input "Row Unselected" at bounding box center [437, 276] width 8 height 8
checkbox input "true"
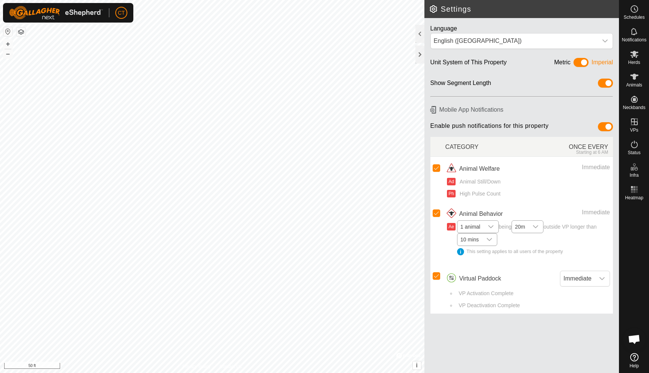
click at [467, 109] on h6 "Mobile App Notifications" at bounding box center [522, 109] width 189 height 13
click at [634, 353] on icon at bounding box center [634, 357] width 8 height 8
